Goal: Task Accomplishment & Management: Complete application form

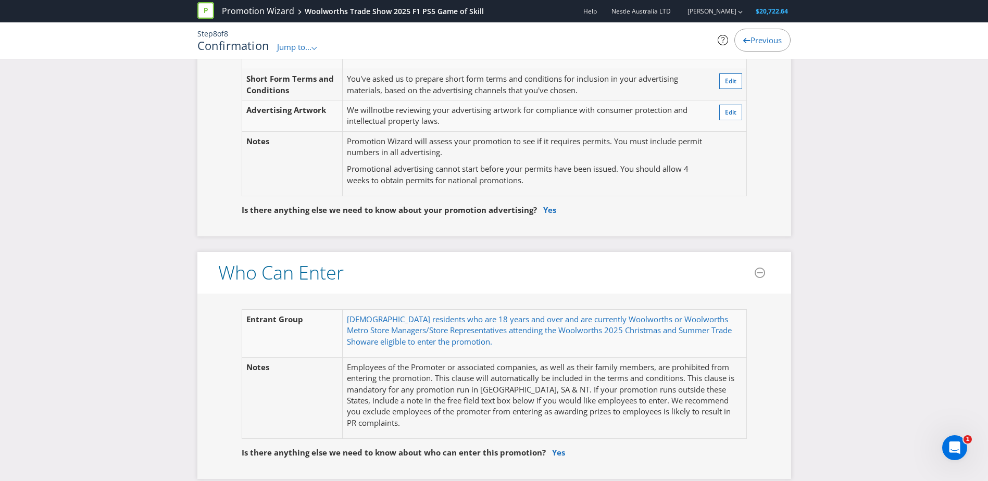
scroll to position [417, 0]
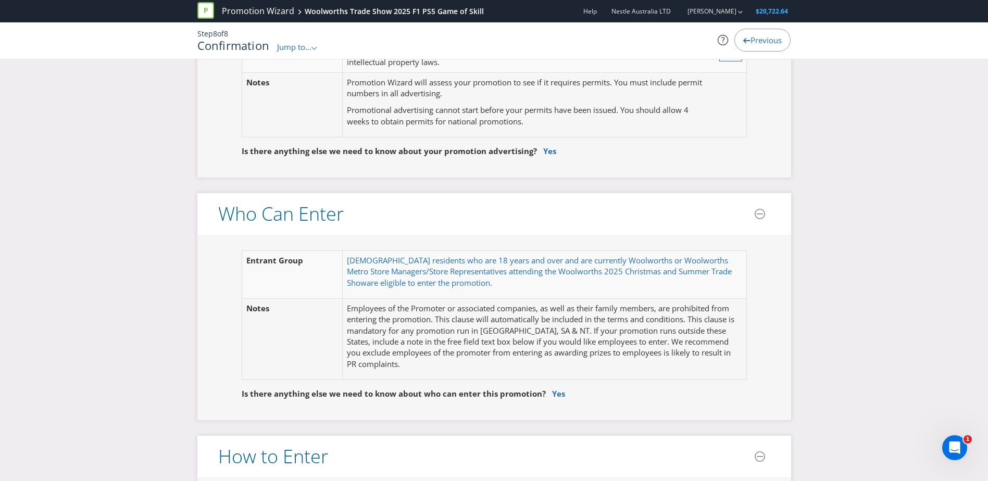
drag, startPoint x: 461, startPoint y: 284, endPoint x: 333, endPoint y: 268, distance: 129.2
click at [333, 268] on tr "Entrant Group Australian residents who are 18 years and over and are currently …" at bounding box center [494, 275] width 505 height 48
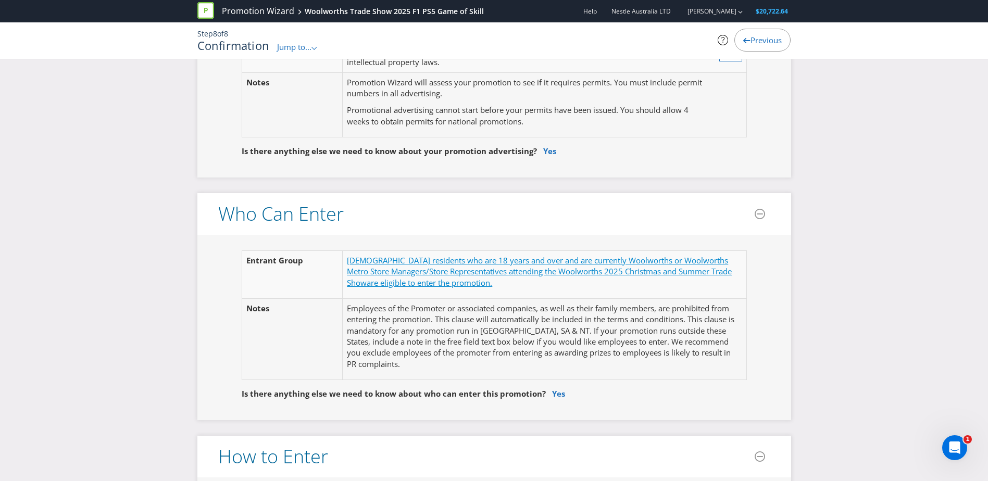
click at [601, 259] on span "Australian residents who are 18 years and over and are currently Woolworths or …" at bounding box center [539, 271] width 385 height 33
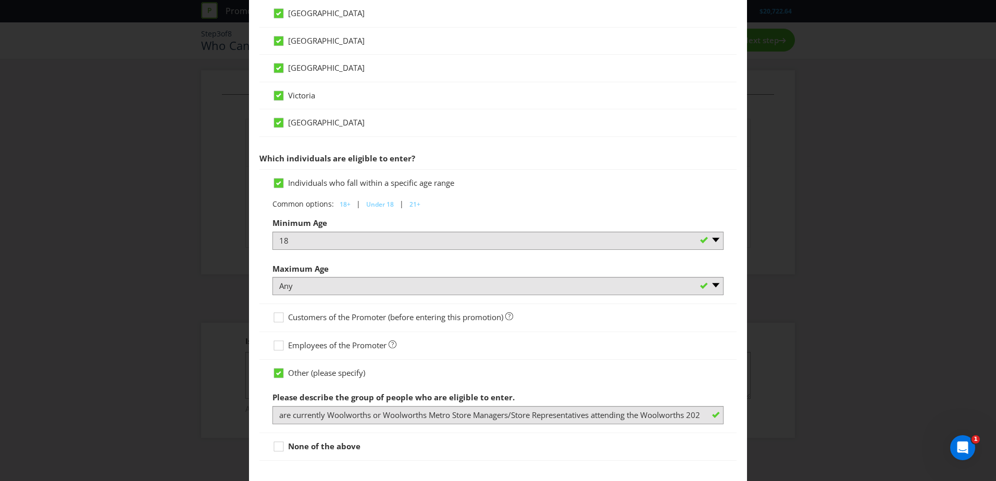
click at [217, 406] on div "Entrant Groups What type of entrant can enter this promotion? Individual person…" at bounding box center [498, 240] width 996 height 481
drag, startPoint x: 367, startPoint y: 420, endPoint x: 224, endPoint y: 401, distance: 144.0
click at [224, 401] on div "Entrant Groups What type of entrant can enter this promotion? Individual person…" at bounding box center [498, 240] width 996 height 481
click at [194, 393] on div "Entrant Groups What type of entrant can enter this promotion? Individual person…" at bounding box center [498, 240] width 996 height 481
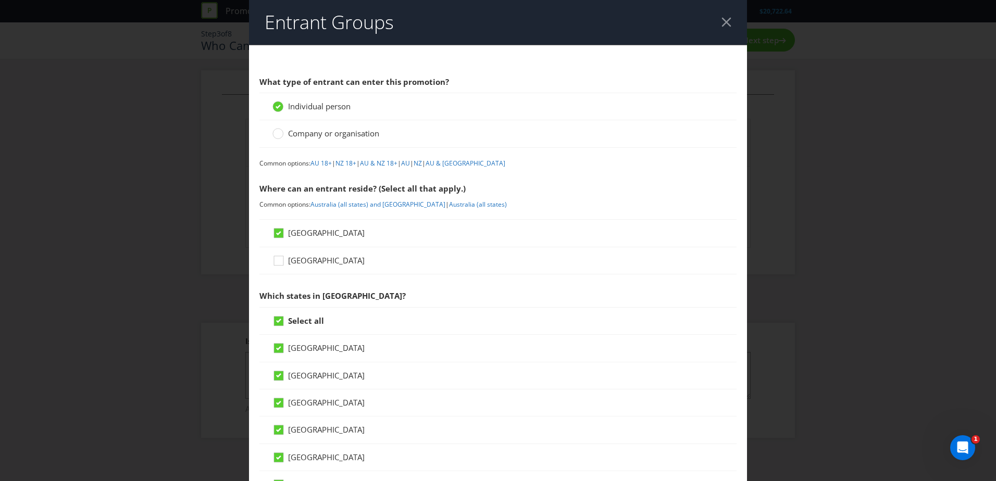
click at [721, 30] on header "Entrant Groups" at bounding box center [498, 22] width 498 height 45
click at [721, 26] on div at bounding box center [726, 22] width 10 height 10
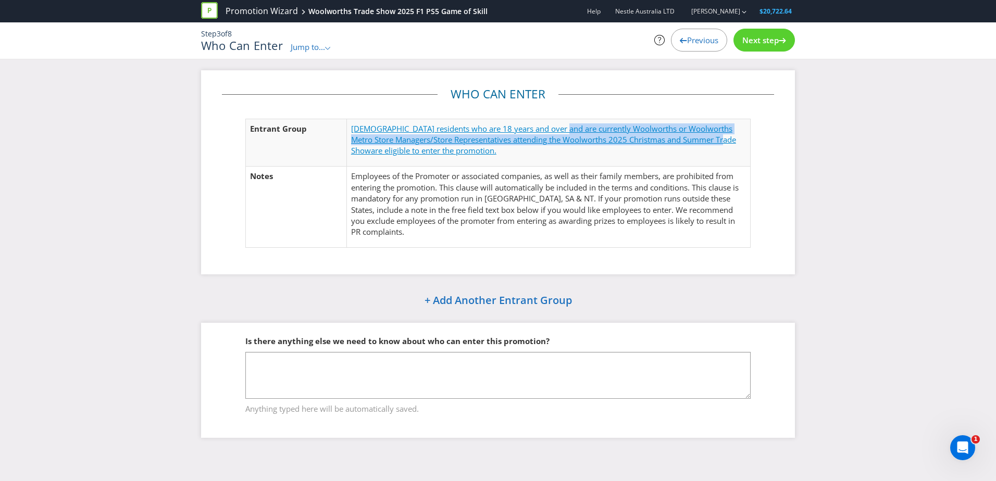
drag, startPoint x: 555, startPoint y: 128, endPoint x: 718, endPoint y: 142, distance: 164.1
click at [718, 142] on span "Australian residents who are 18 years and over and are currently Woolworths or …" at bounding box center [543, 139] width 385 height 33
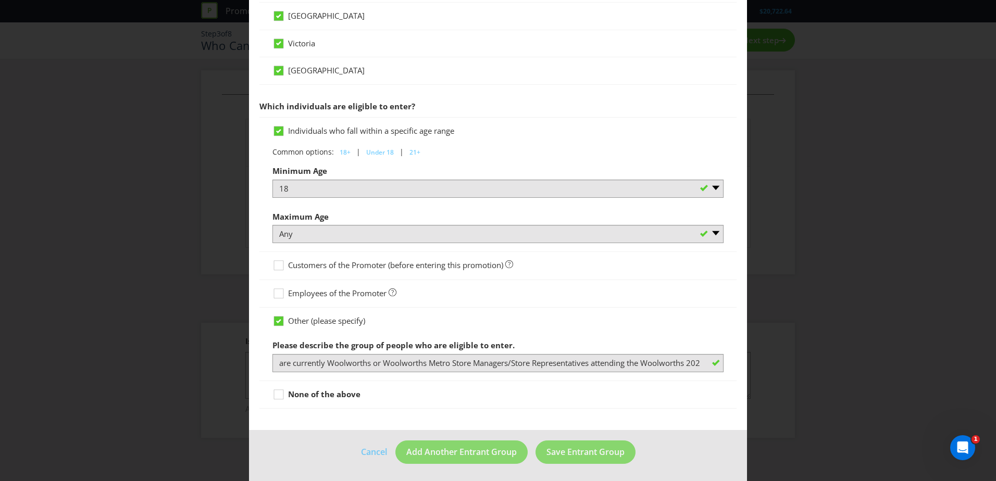
scroll to position [470, 0]
click at [787, 293] on div "Entrant Groups What type of entrant can enter this promotion? Individual person…" at bounding box center [498, 240] width 996 height 481
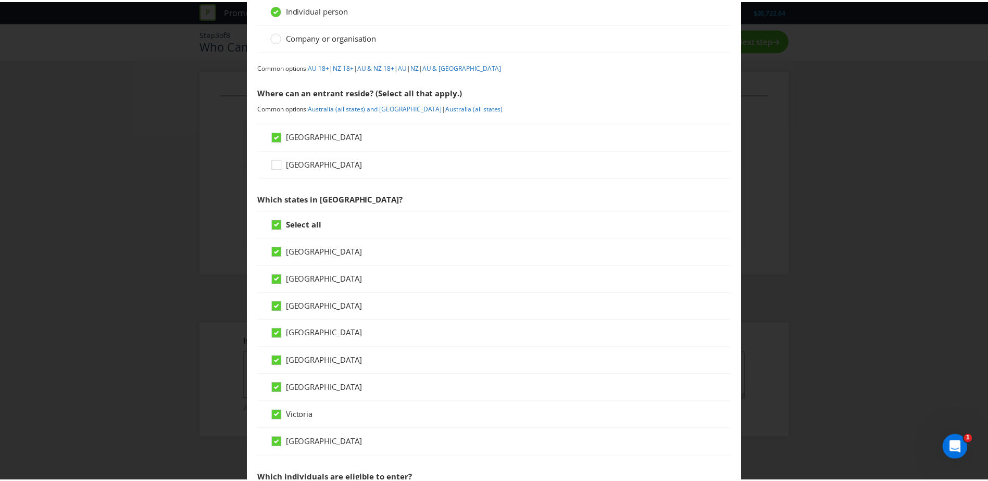
scroll to position [0, 0]
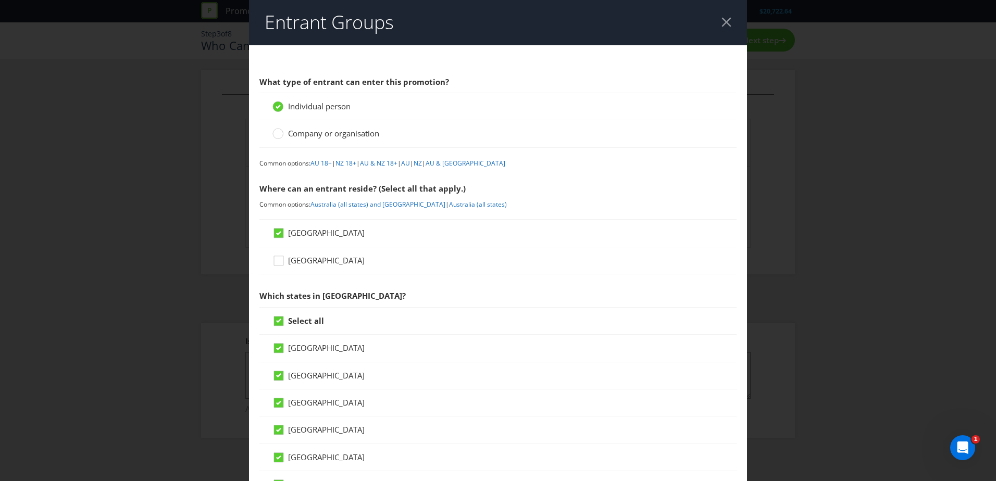
click at [723, 18] on div at bounding box center [726, 22] width 10 height 10
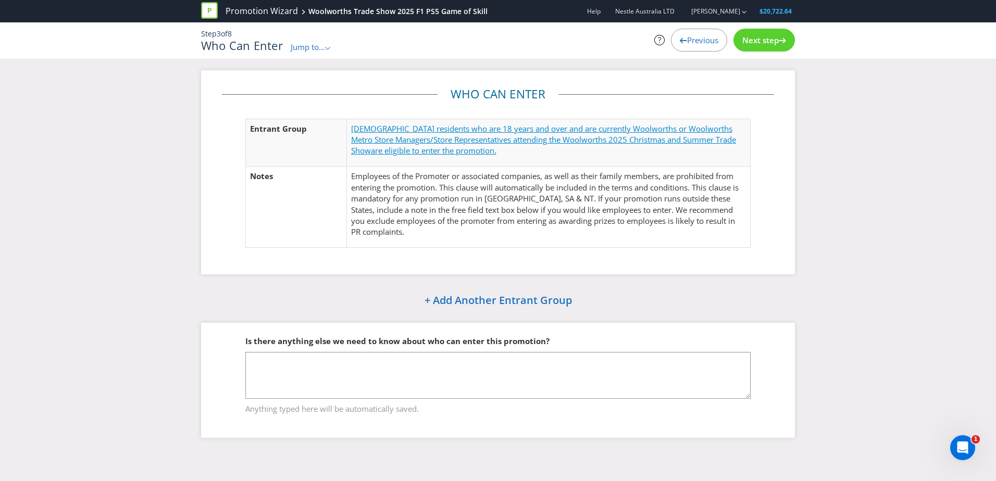
click at [558, 142] on span "Australian residents who are 18 years and over and are currently Woolworths or …" at bounding box center [543, 139] width 385 height 33
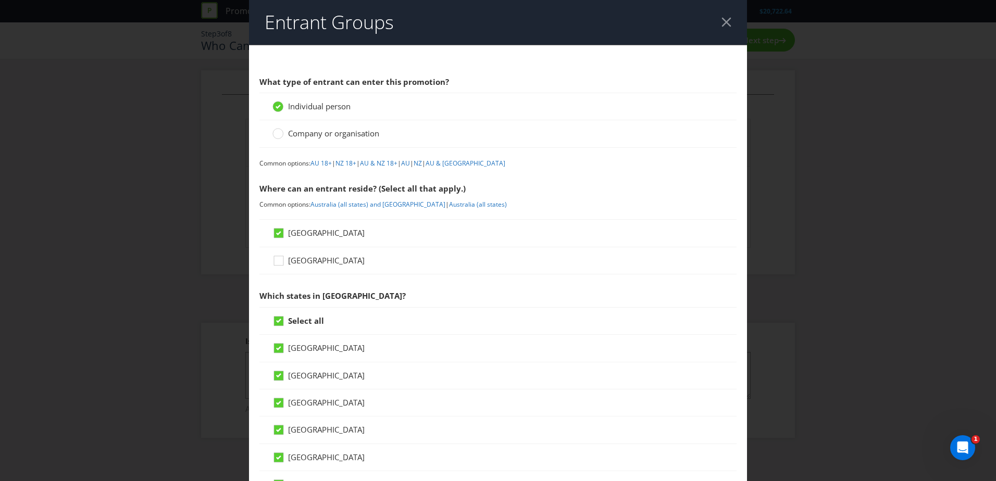
click at [721, 16] on header "Entrant Groups" at bounding box center [498, 22] width 498 height 45
click at [721, 25] on div at bounding box center [726, 22] width 10 height 10
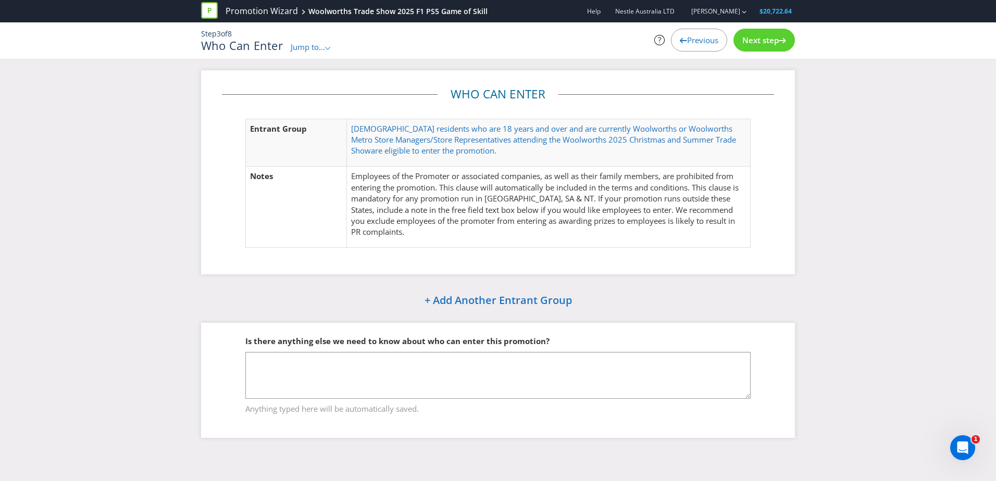
click at [690, 40] on span "Previous" at bounding box center [702, 40] width 31 height 10
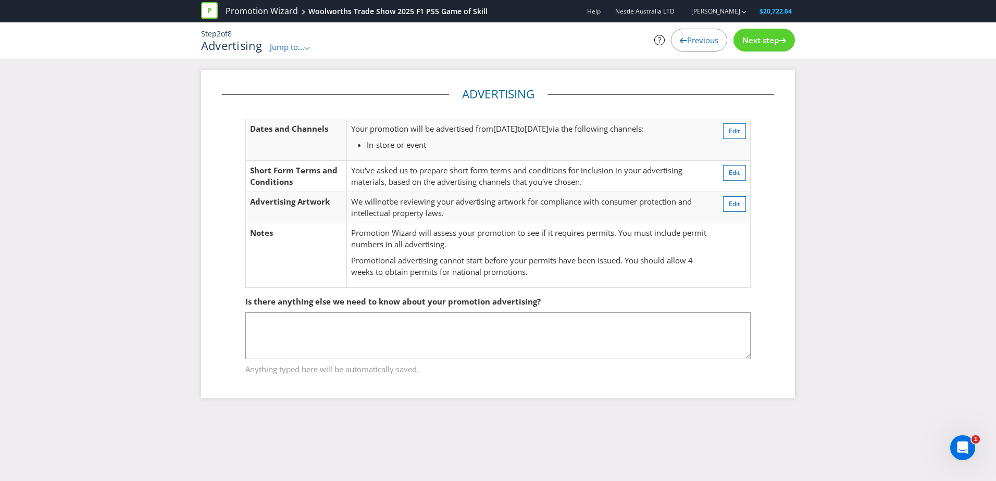
click at [736, 42] on div "Next step" at bounding box center [763, 40] width 61 height 23
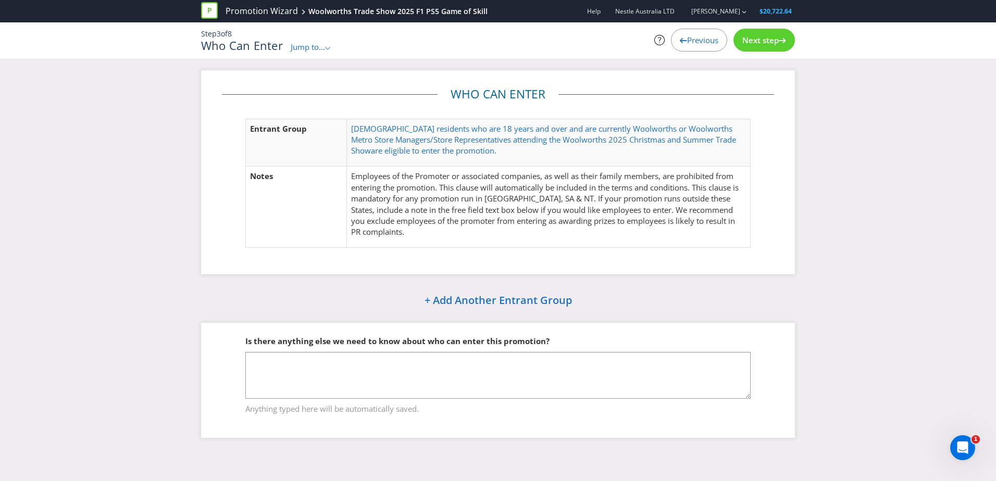
click at [742, 41] on span "Next step" at bounding box center [760, 40] width 36 height 10
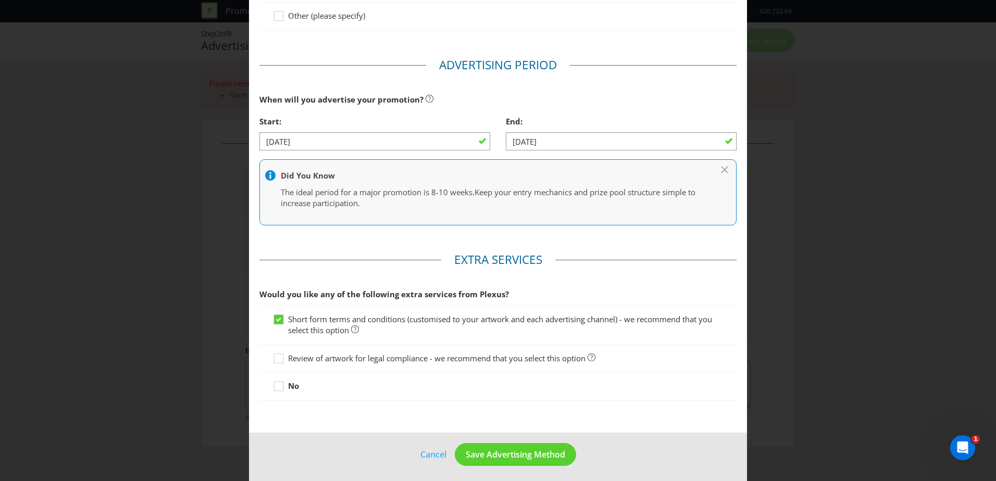
scroll to position [278, 0]
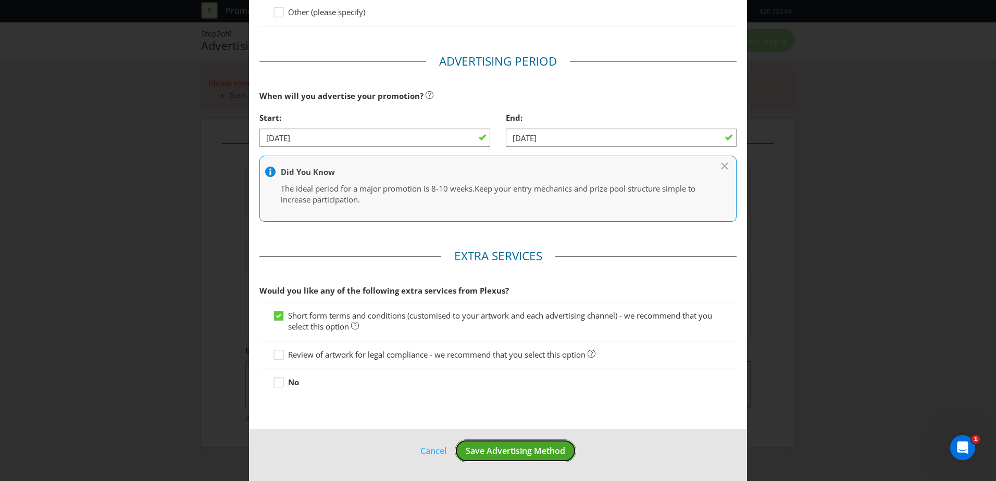
click at [509, 448] on span "Save Advertising Method" at bounding box center [515, 450] width 99 height 11
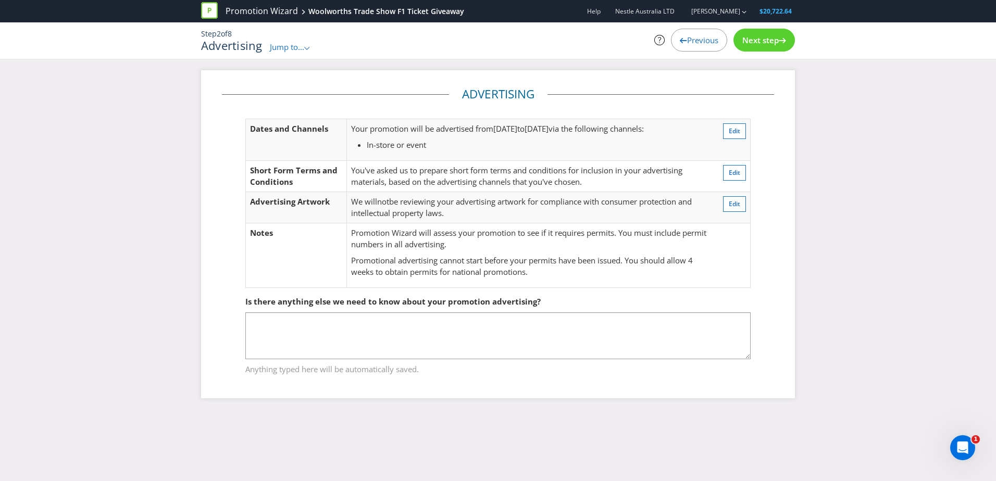
click at [746, 31] on div "Next step" at bounding box center [763, 40] width 61 height 23
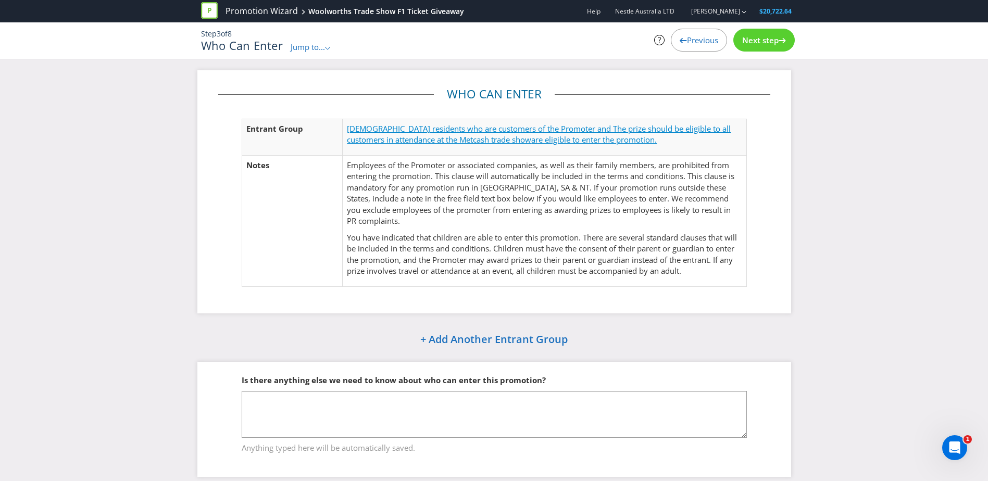
click at [496, 128] on span "[DEMOGRAPHIC_DATA] residents who are customers of the Promoter and The prize sh…" at bounding box center [539, 133] width 384 height 21
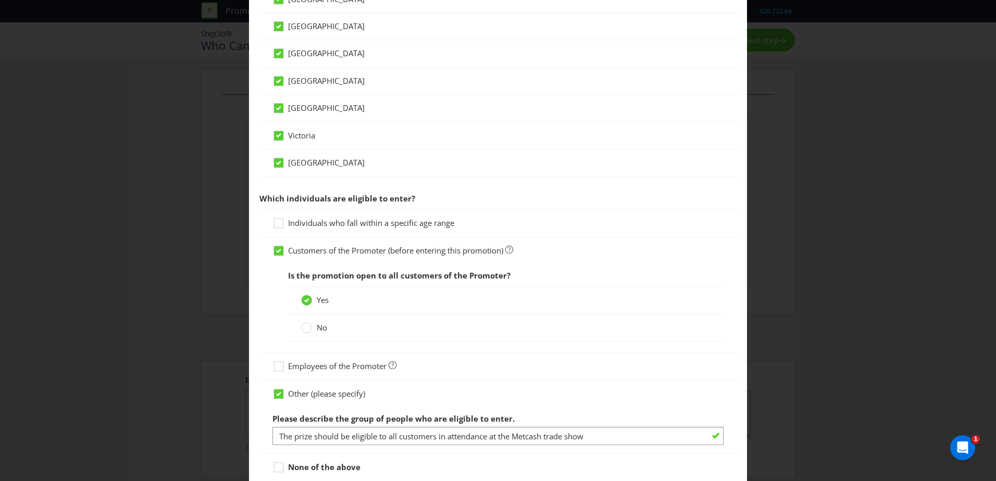
scroll to position [365, 0]
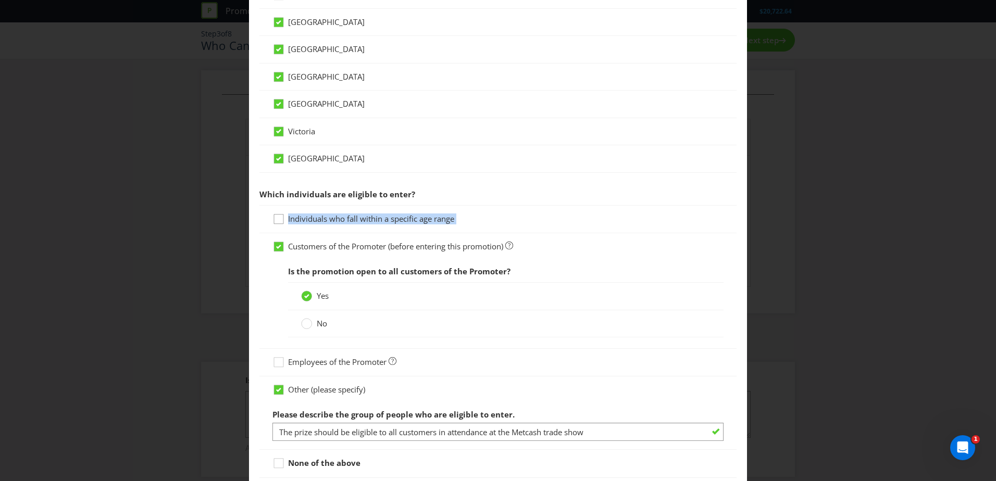
click at [273, 223] on div "Individuals who fall within a specific age range" at bounding box center [497, 219] width 451 height 11
click at [277, 222] on icon at bounding box center [280, 222] width 16 height 16
click at [0, 0] on input "Individuals who fall within a specific age range" at bounding box center [0, 0] width 0 height 0
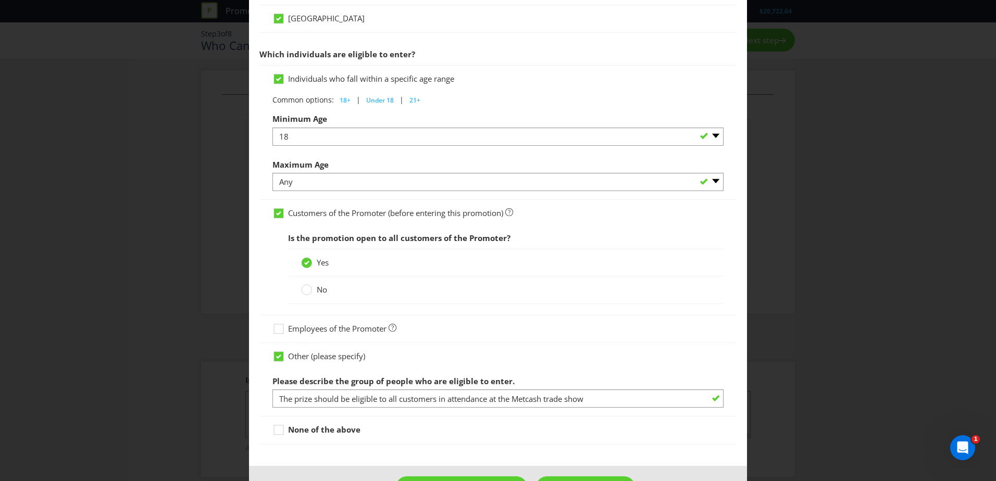
scroll to position [521, 0]
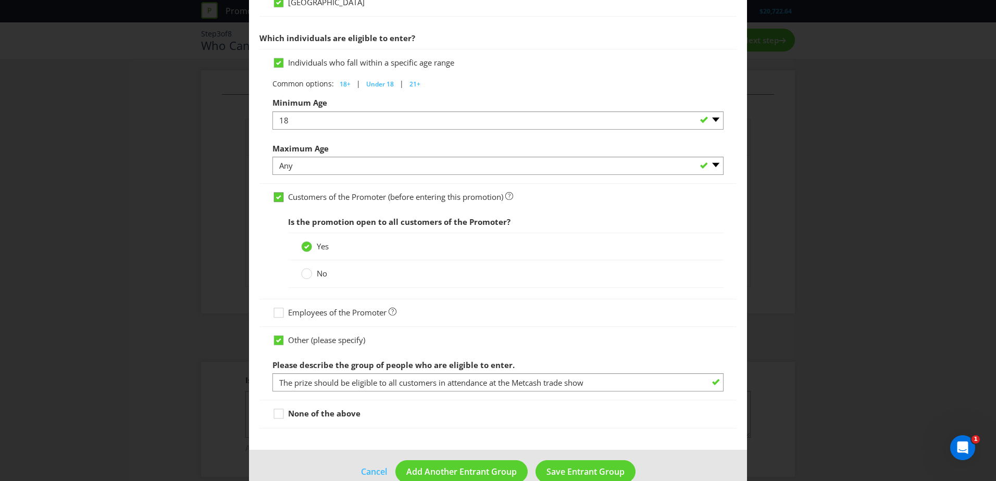
click at [279, 195] on icon at bounding box center [278, 197] width 5 height 4
click at [0, 0] on input "Customers of the Promoter (before entering this promotion)" at bounding box center [0, 0] width 0 height 0
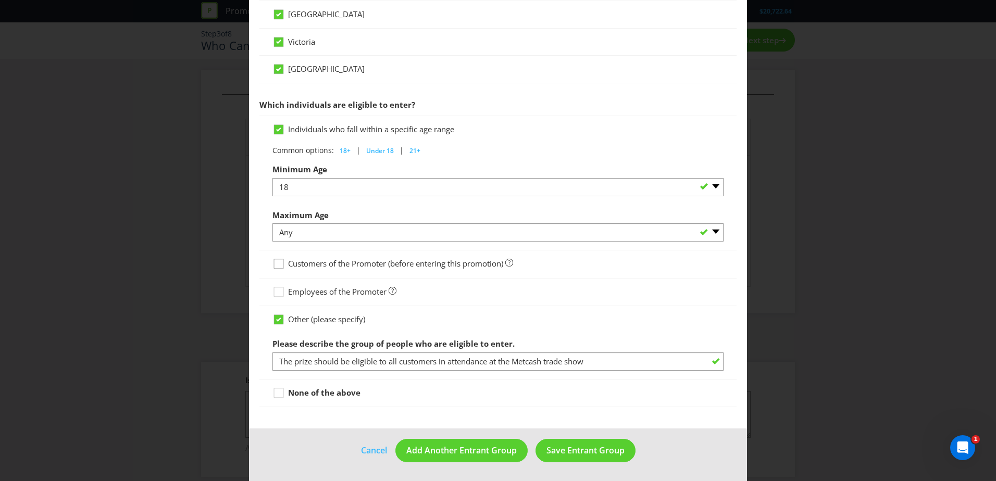
scroll to position [454, 0]
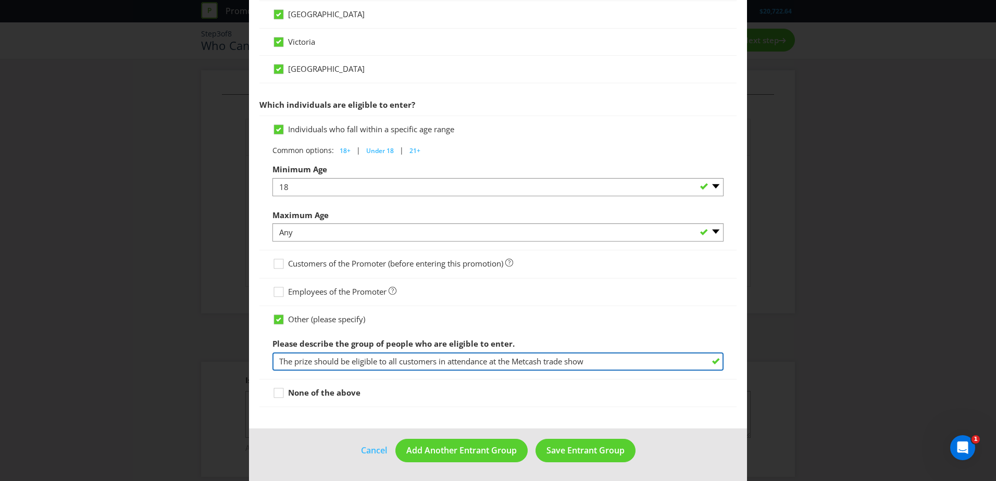
click at [617, 369] on input "The prize should be eligible to all customers in attendance at the Metcash trad…" at bounding box center [497, 362] width 451 height 18
drag, startPoint x: 612, startPoint y: 364, endPoint x: 252, endPoint y: 354, distance: 360.5
click at [253, 355] on main "What type of entrant can enter this promotion? Individual person Company or org…" at bounding box center [498, 10] width 498 height 839
type input "c"
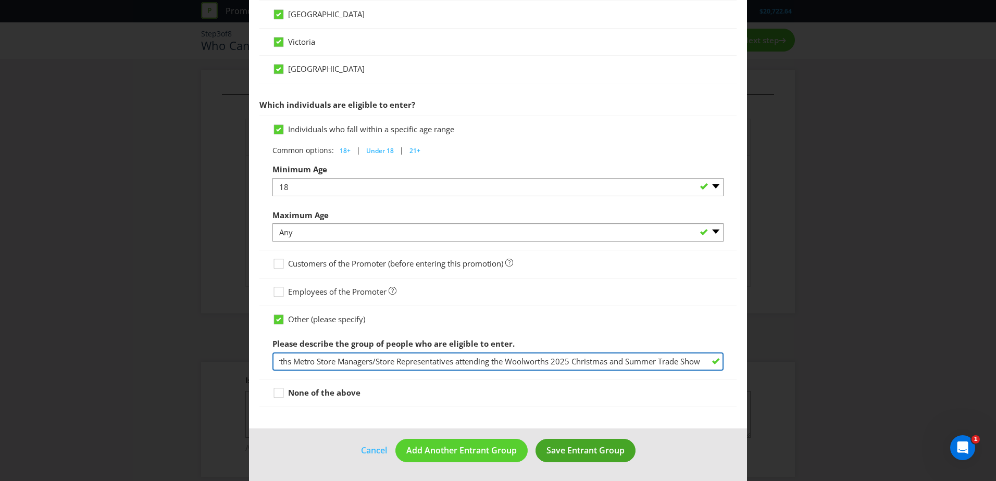
type input "Current Woolworths or Woolworths Metro Store Managers/Store Representatives att…"
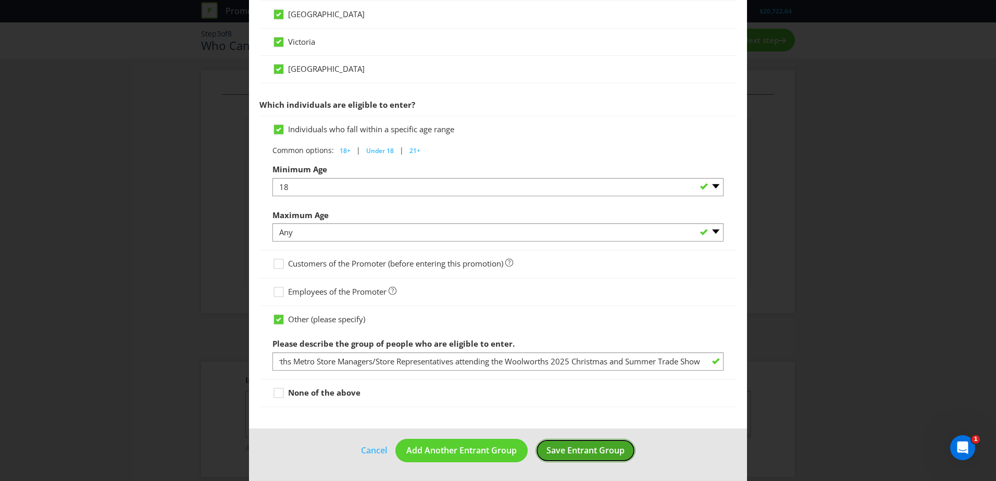
click at [568, 449] on span "Save Entrant Group" at bounding box center [585, 450] width 78 height 11
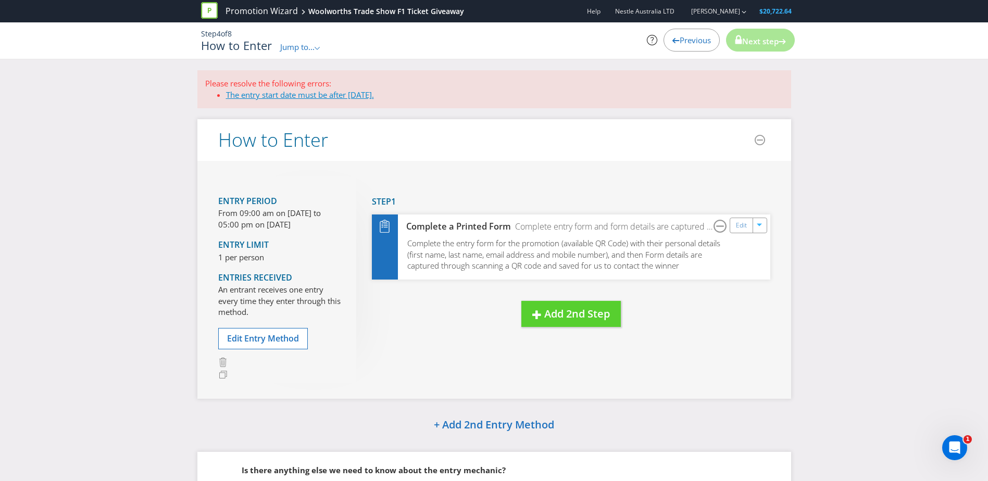
click at [329, 99] on link "The entry start date must be after today." at bounding box center [300, 95] width 148 height 10
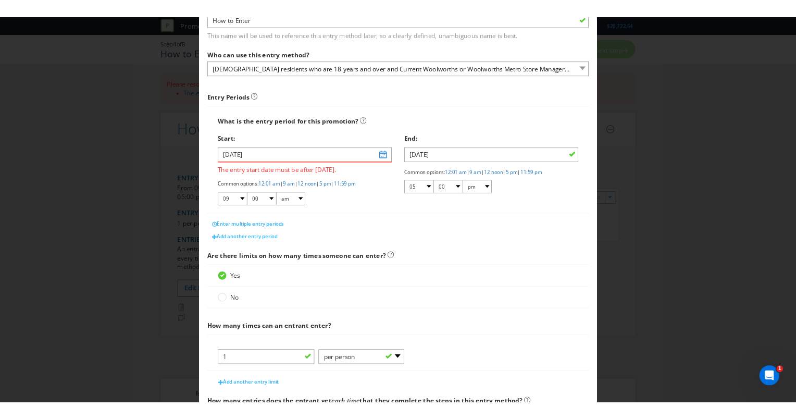
scroll to position [71, 0]
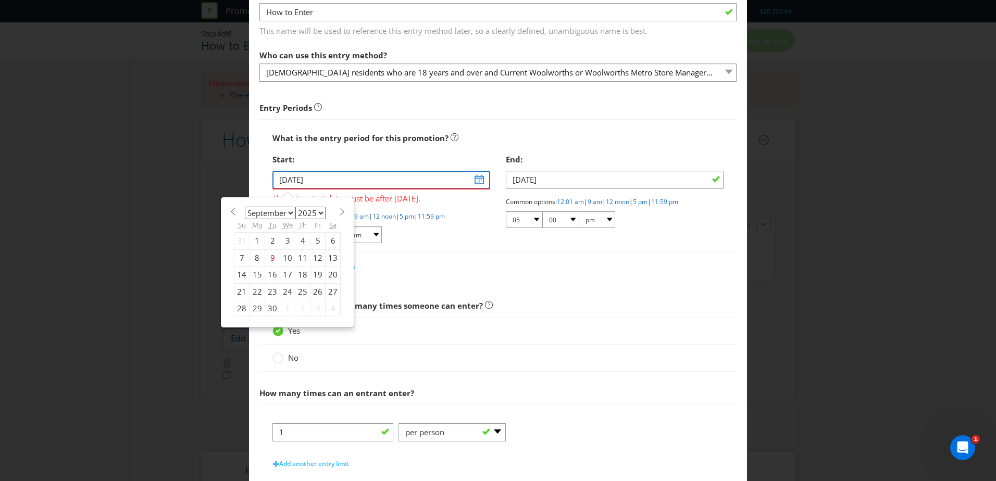
click at [480, 180] on input "12/07/25" at bounding box center [381, 180] width 218 height 18
click at [340, 211] on span at bounding box center [342, 212] width 8 height 8
click at [231, 212] on span at bounding box center [233, 212] width 8 height 8
select select "9"
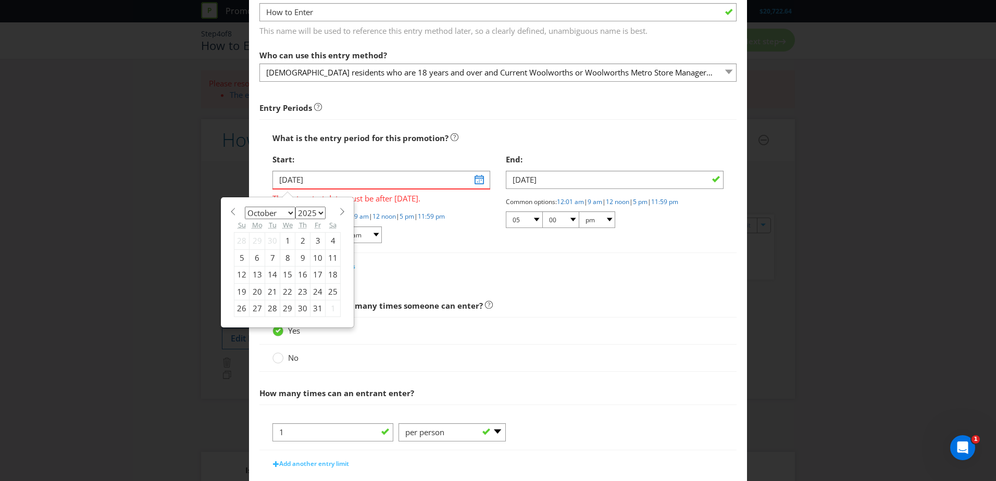
click at [271, 275] on div "14" at bounding box center [272, 275] width 15 height 17
type input "14/10/25"
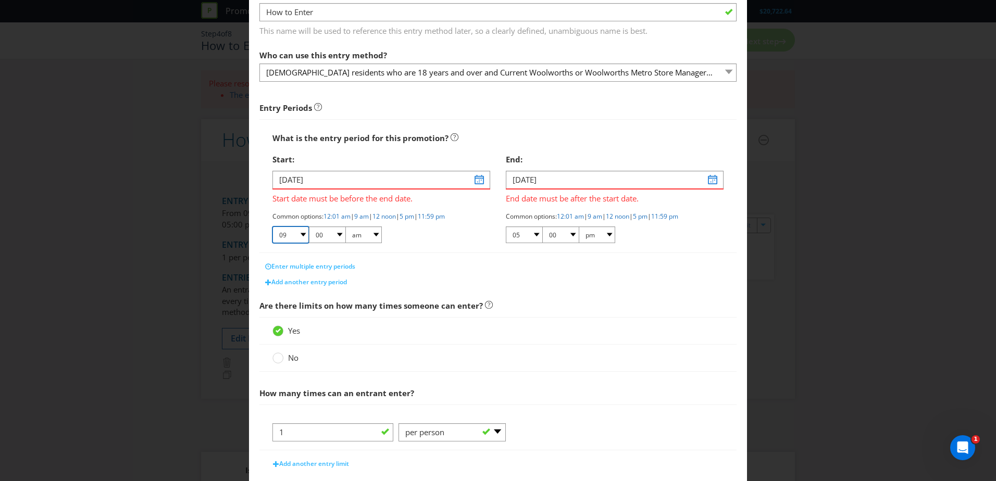
click at [297, 234] on select "01 02 03 04 05 06 07 08 09 10 11 12" at bounding box center [290, 235] width 36 height 17
select select "07"
click at [272, 227] on select "01 02 03 04 05 06 07 08 09 10 11 12" at bounding box center [290, 235] width 36 height 17
click at [331, 233] on select "00 01 05 10 15 20 25 29 30 35 40 45 50 55 59" at bounding box center [327, 235] width 36 height 17
select select "30"
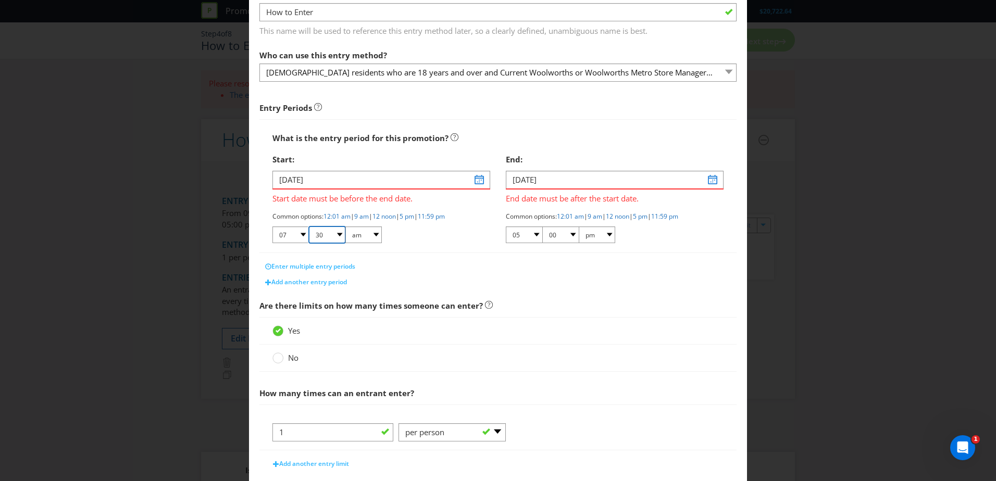
click at [309, 227] on select "00 01 05 10 15 20 25 29 30 35 40 45 50 55 59" at bounding box center [327, 235] width 36 height 17
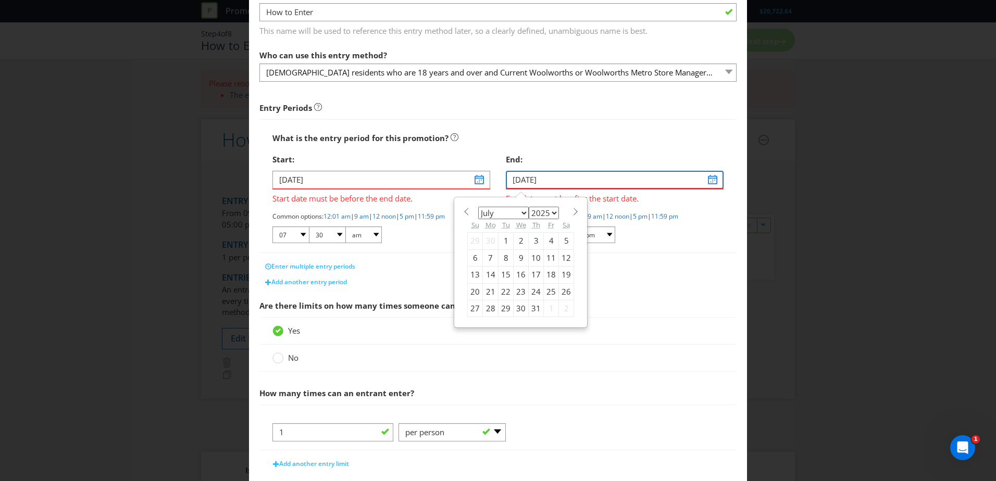
click at [577, 178] on input "15/07/25" at bounding box center [615, 180] width 218 height 18
click at [506, 274] on div "15" at bounding box center [505, 275] width 15 height 17
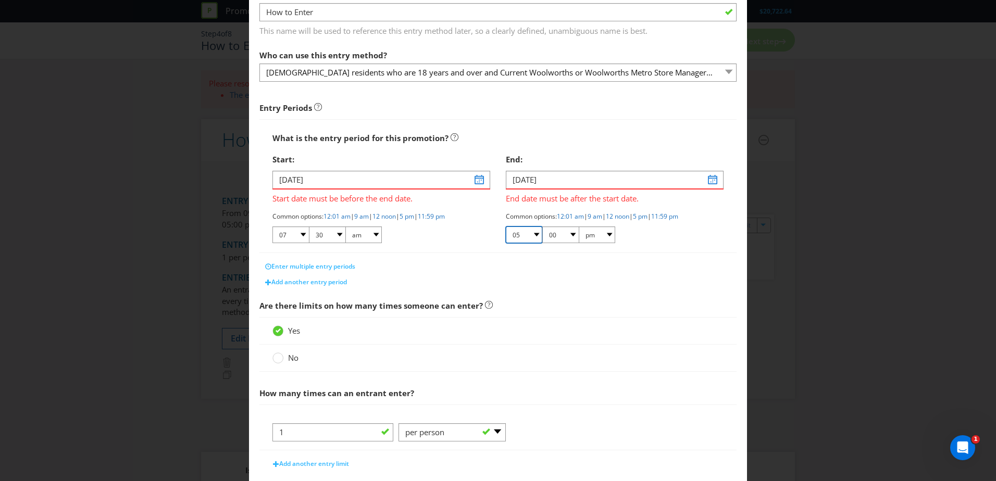
click at [529, 236] on select "01 02 03 04 05 06 07 08 09 10 11 12" at bounding box center [524, 235] width 36 height 17
click at [506, 227] on select "01 02 03 04 05 06 07 08 09 10 11 12" at bounding box center [524, 235] width 36 height 17
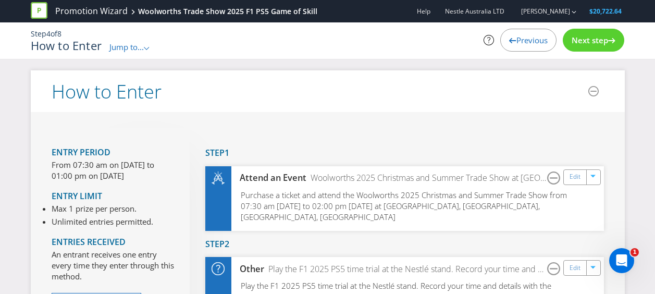
scroll to position [52, 0]
